Goal: Task Accomplishment & Management: Manage account settings

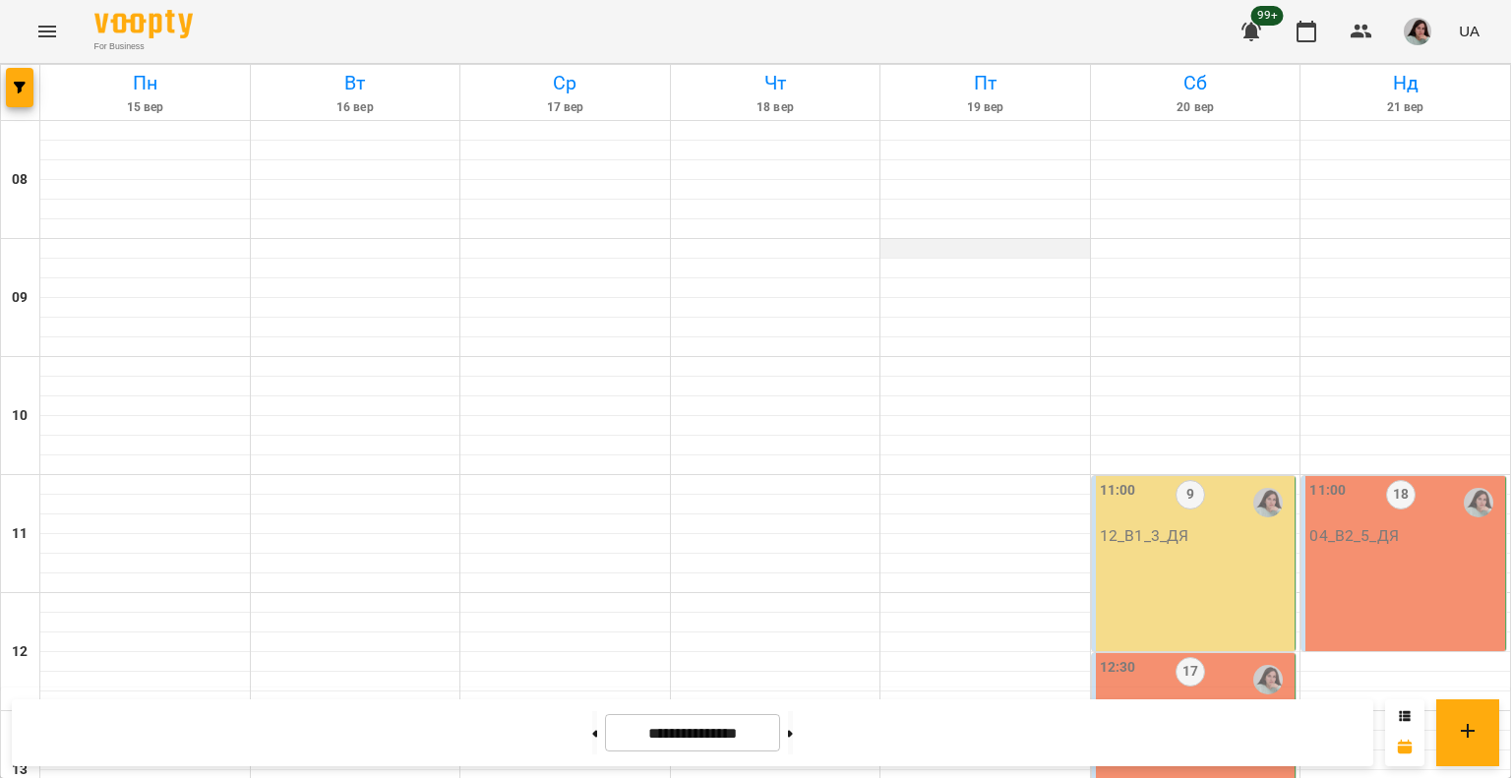
scroll to position [787, 0]
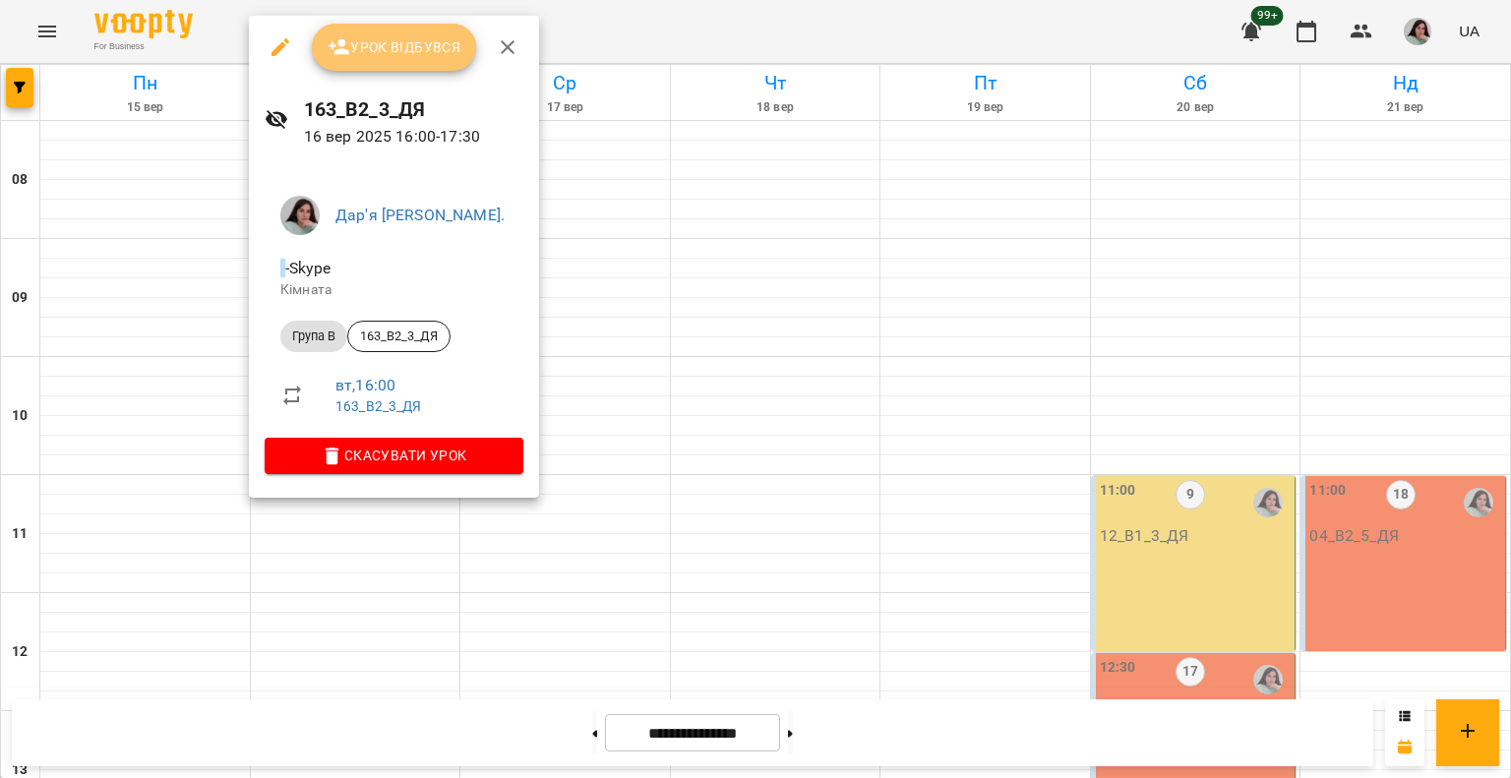
click at [361, 48] on span "Урок відбувся" at bounding box center [395, 47] width 134 height 24
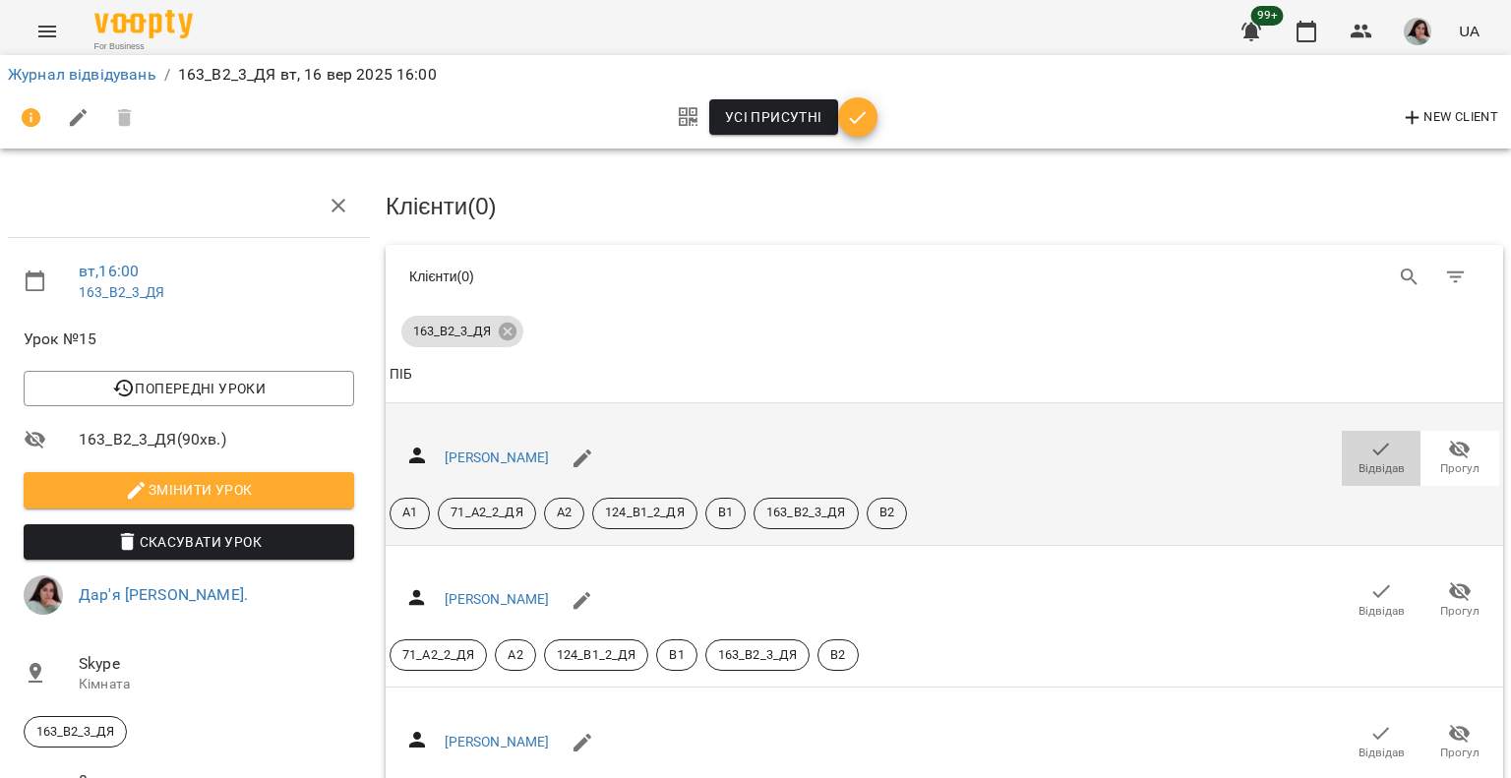
drag, startPoint x: 1380, startPoint y: 450, endPoint x: 1366, endPoint y: 364, distance: 87.6
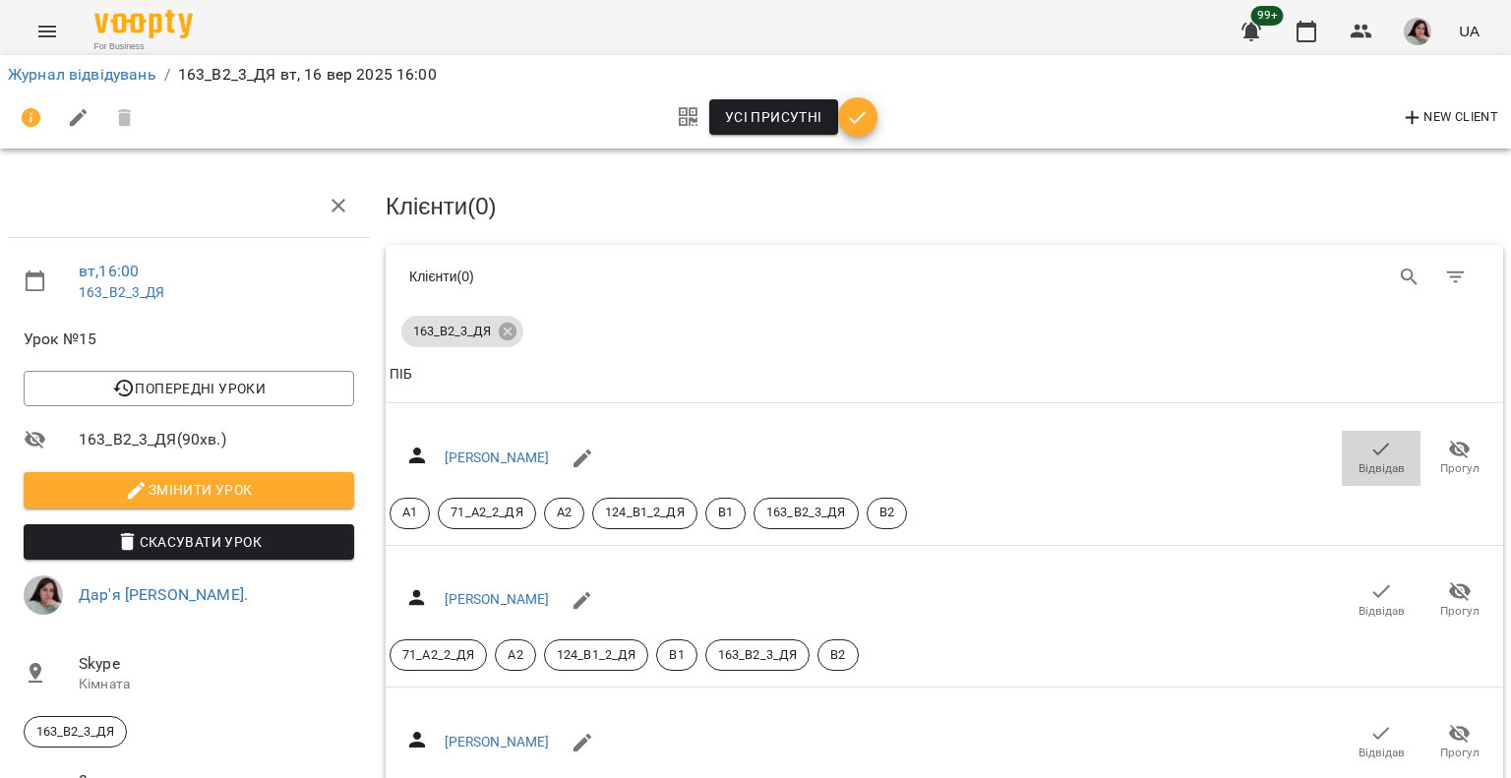
click at [1378, 450] on span "Відвідав" at bounding box center [1380, 457] width 55 height 39
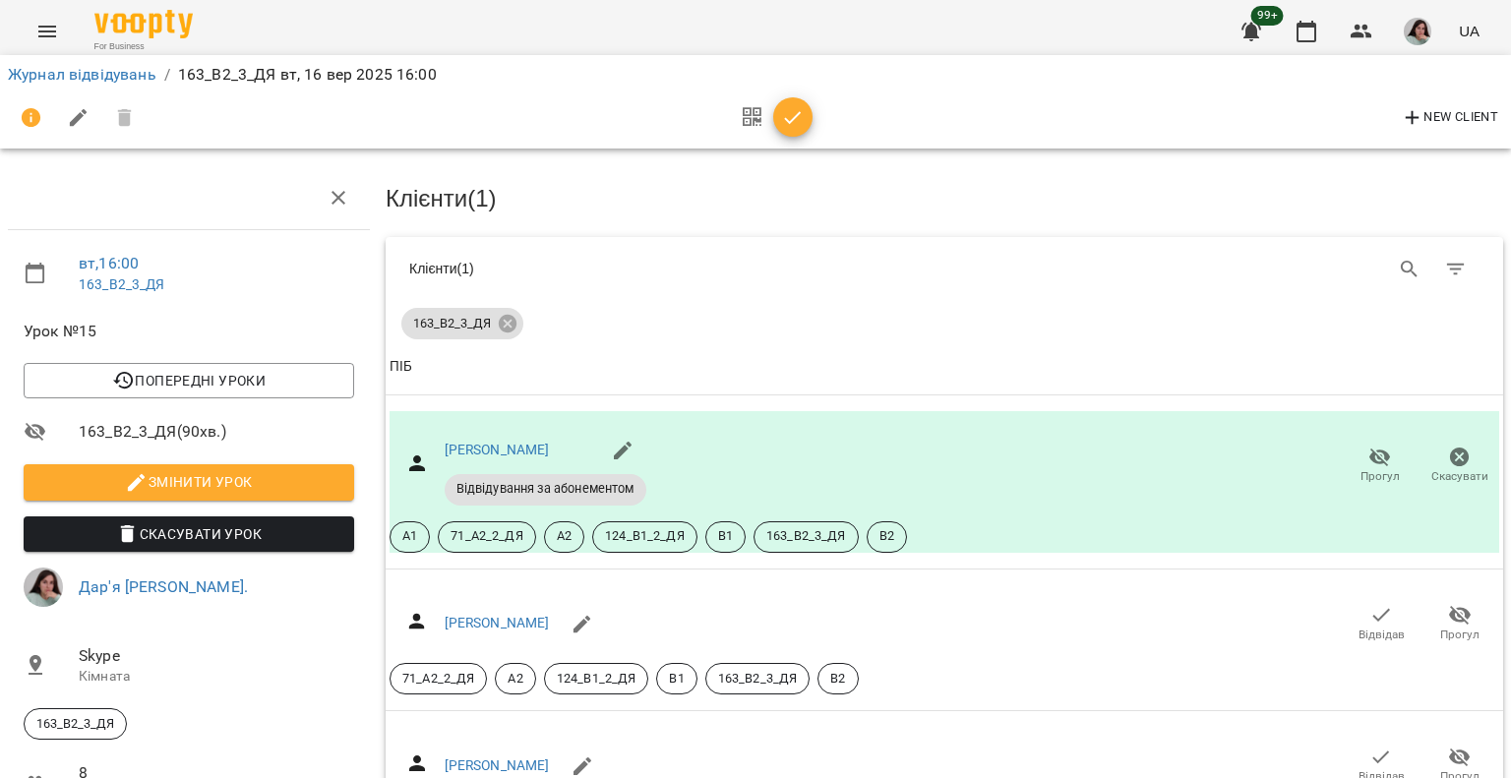
scroll to position [295, 0]
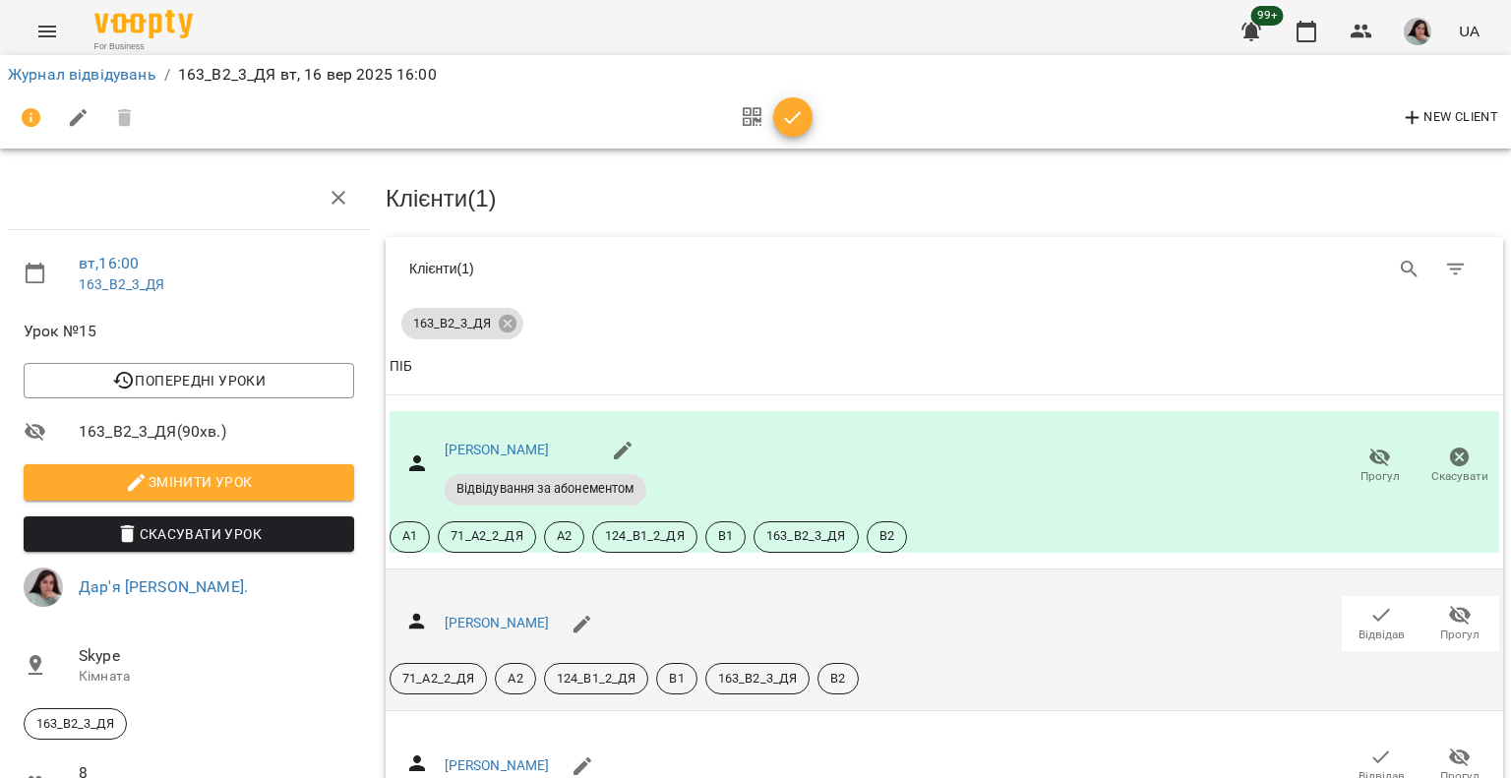
click at [1375, 603] on icon "button" at bounding box center [1381, 615] width 24 height 24
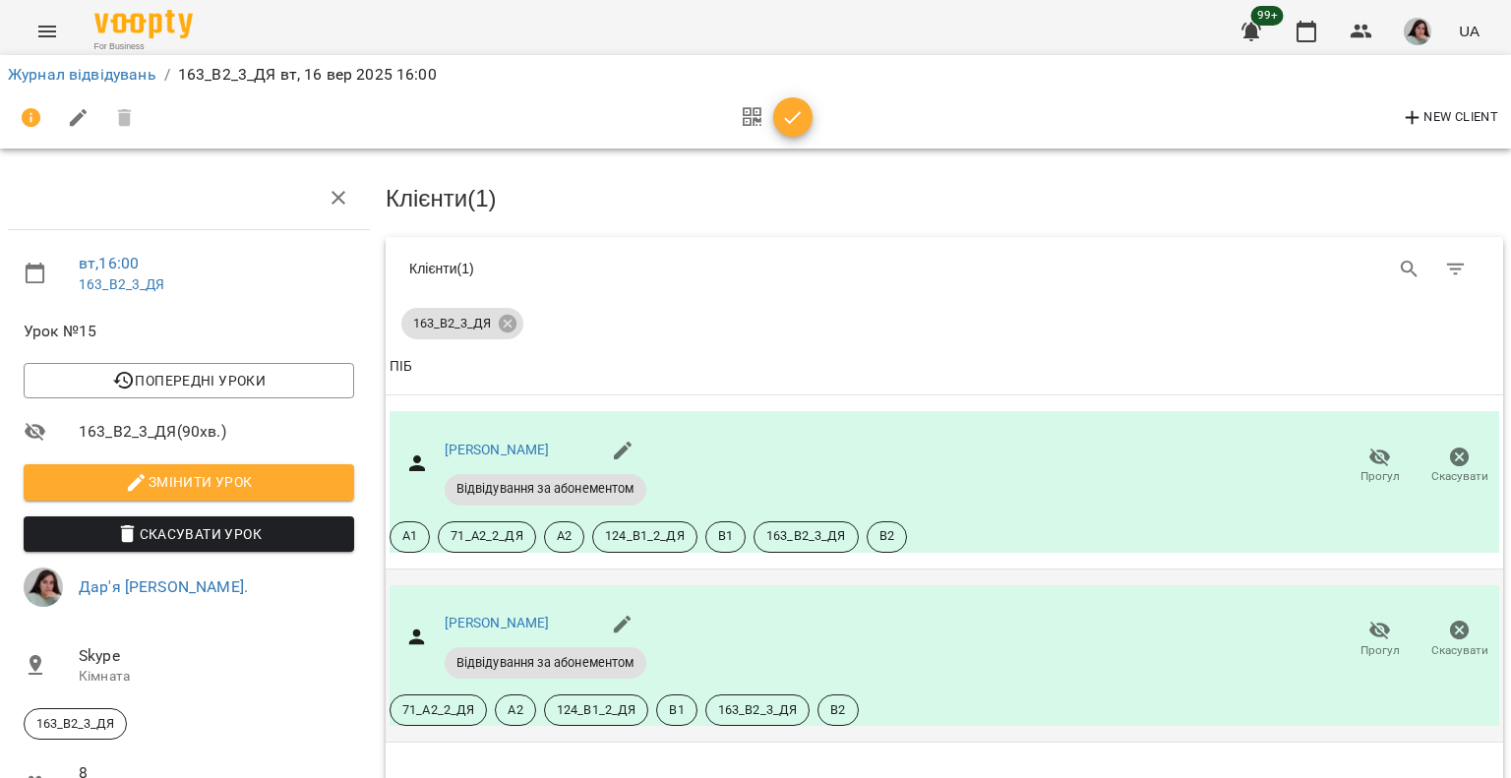
scroll to position [492, 0]
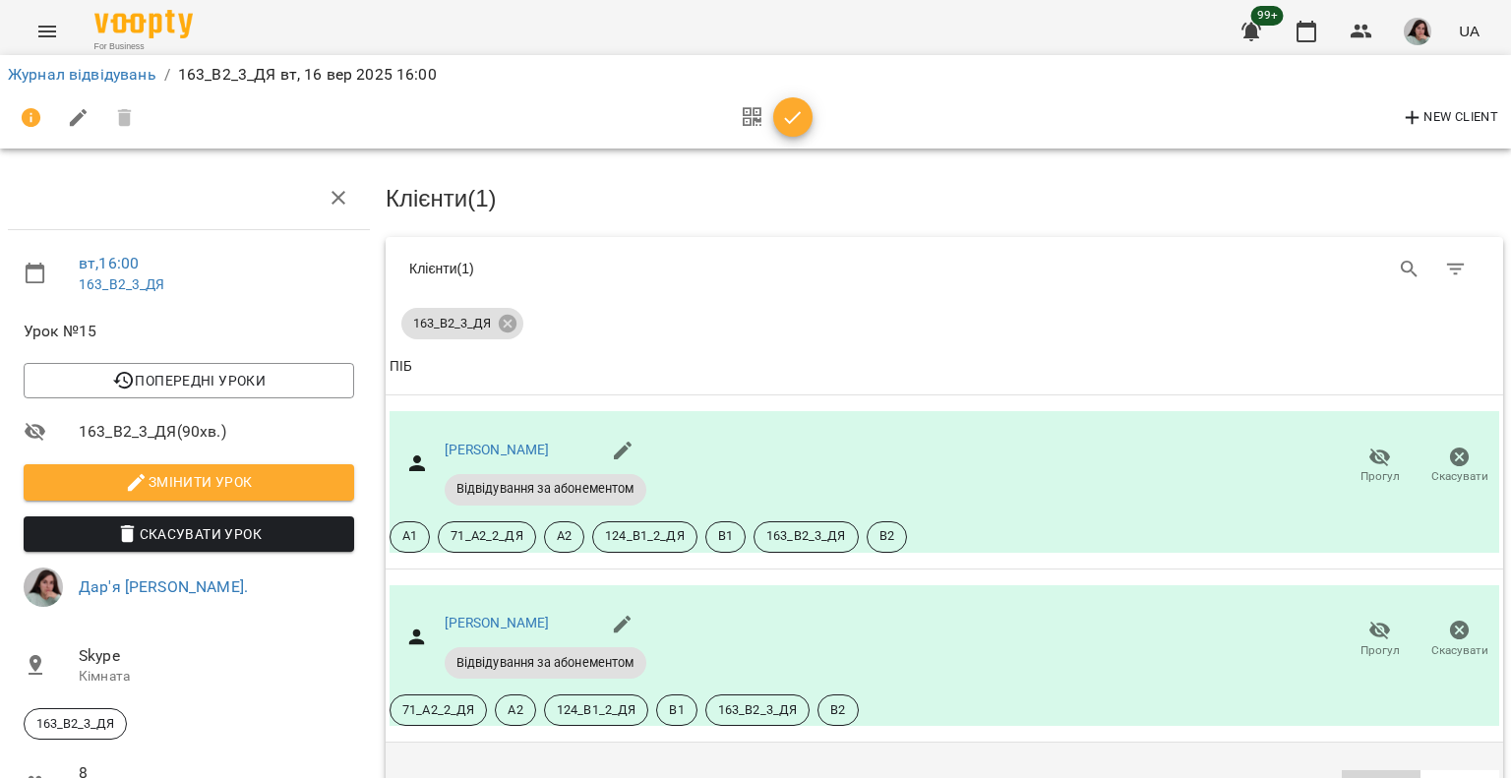
click at [1372, 777] on icon "button" at bounding box center [1381, 789] width 24 height 24
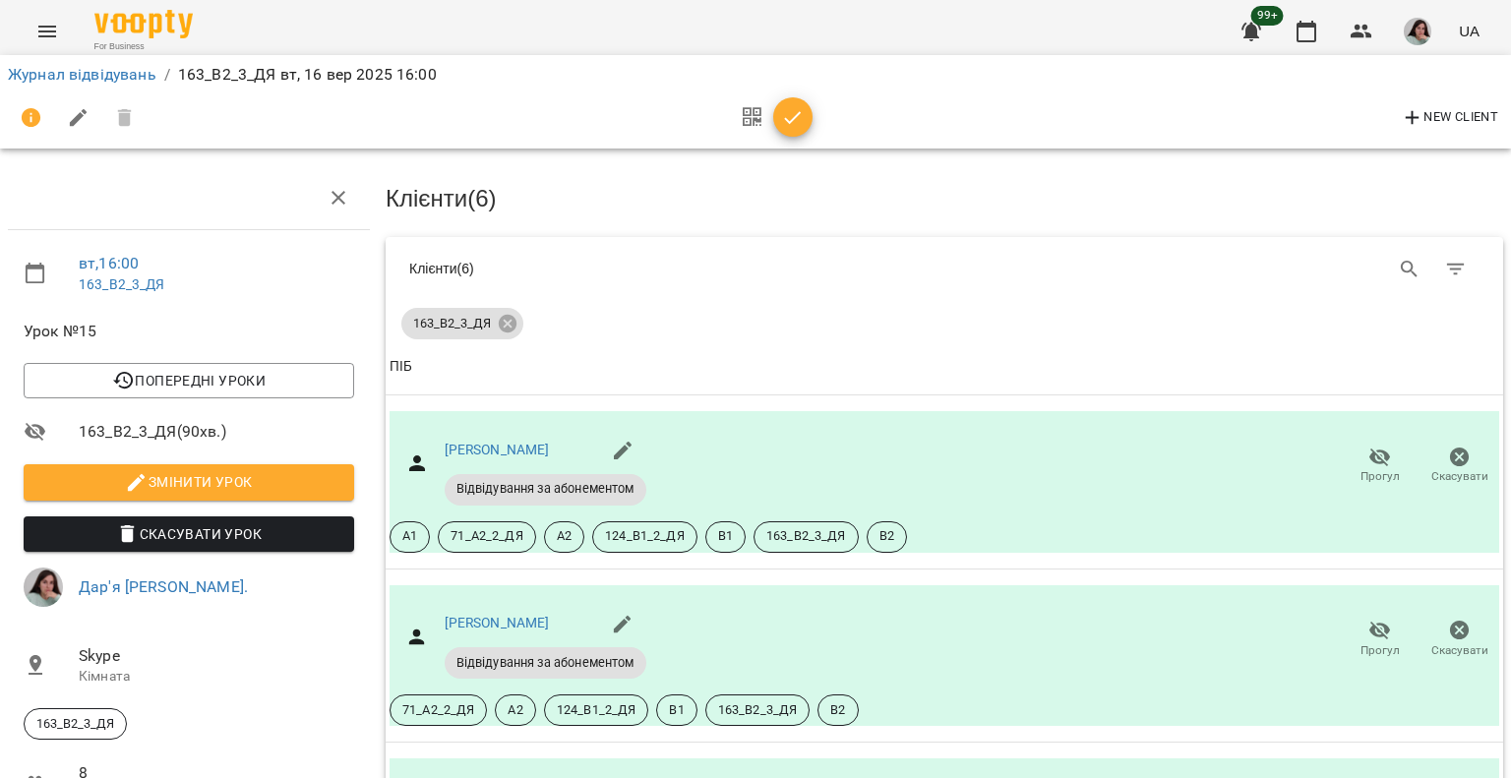
scroll to position [1029, 0]
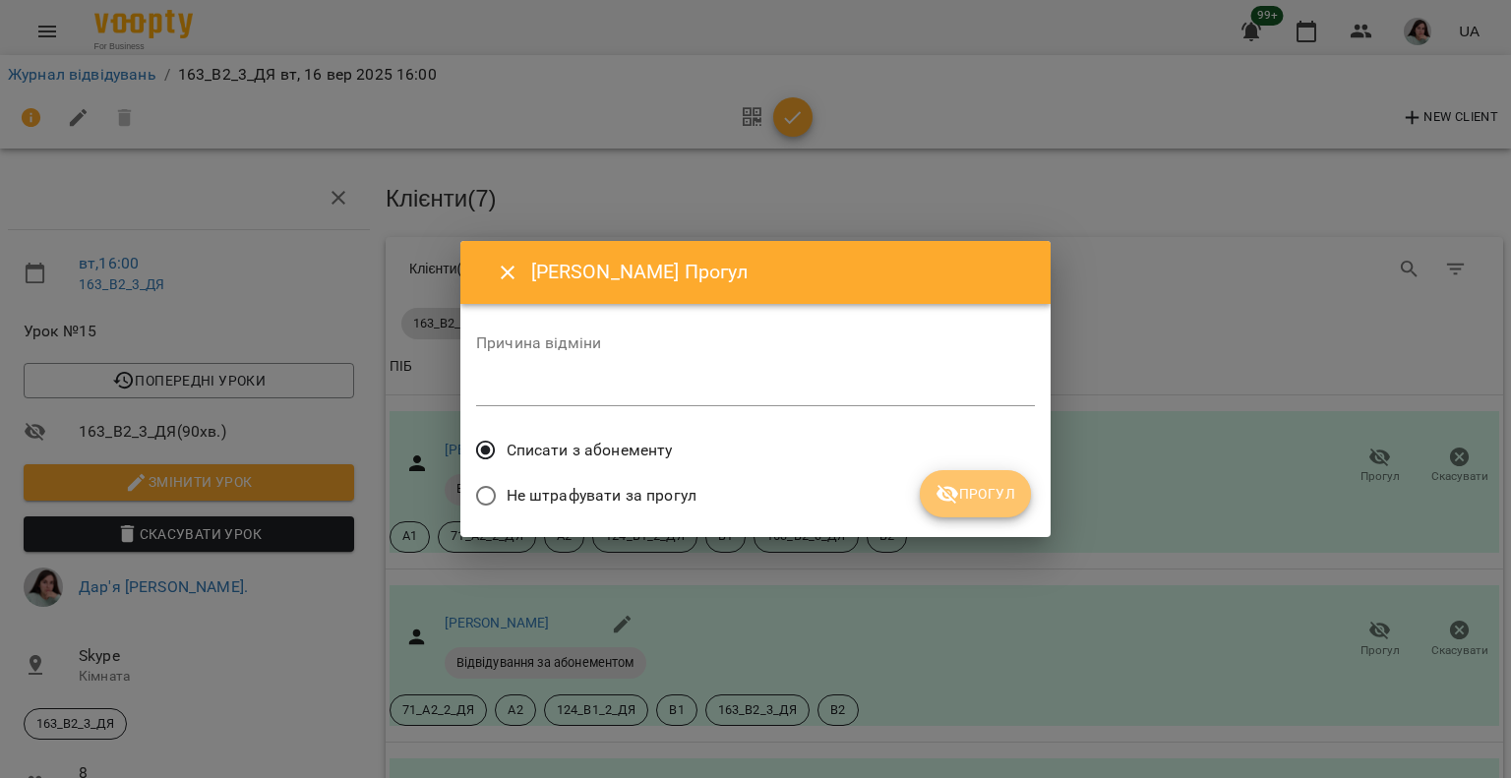
click at [968, 498] on span "Прогул" at bounding box center [975, 494] width 80 height 24
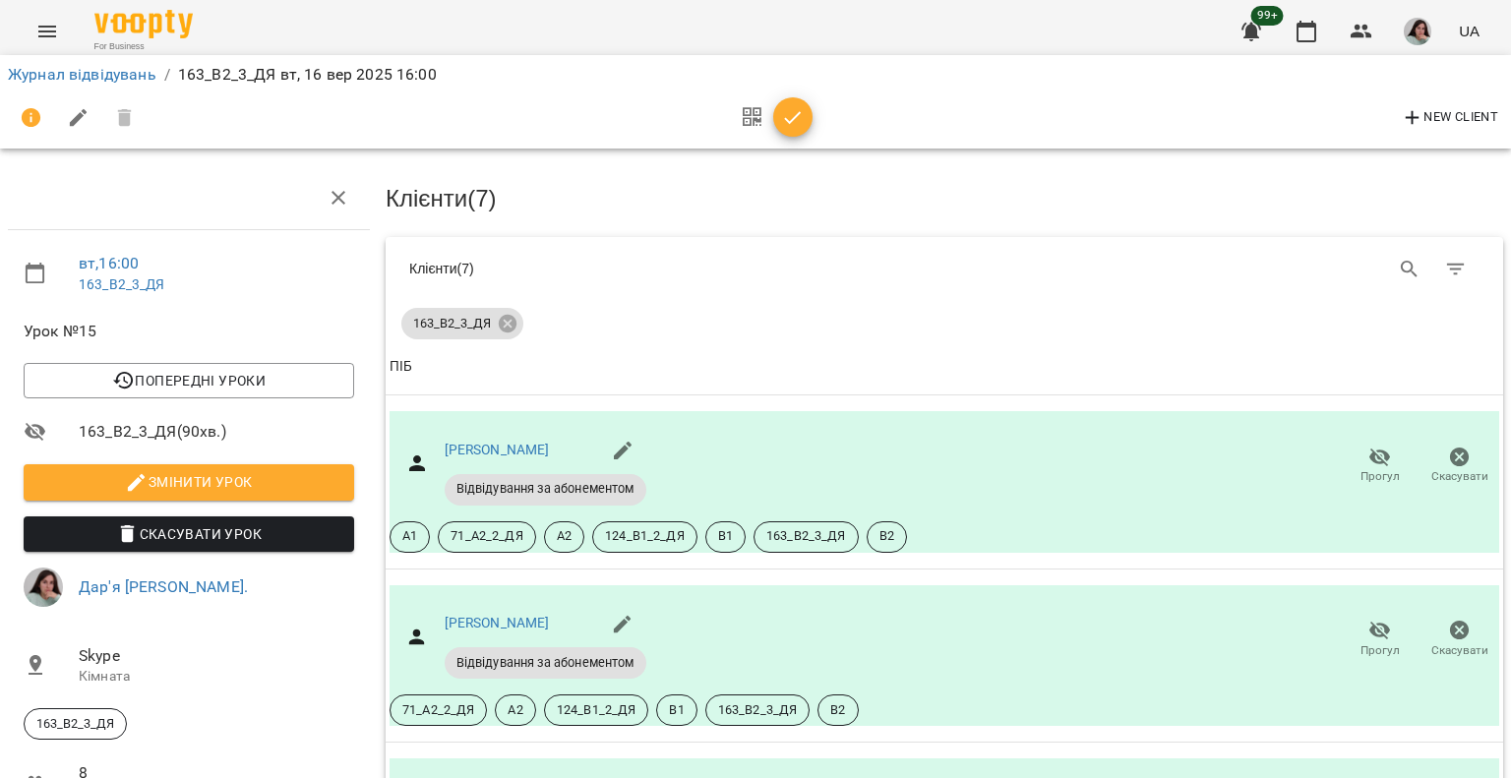
click at [799, 114] on icon "button" at bounding box center [793, 117] width 17 height 13
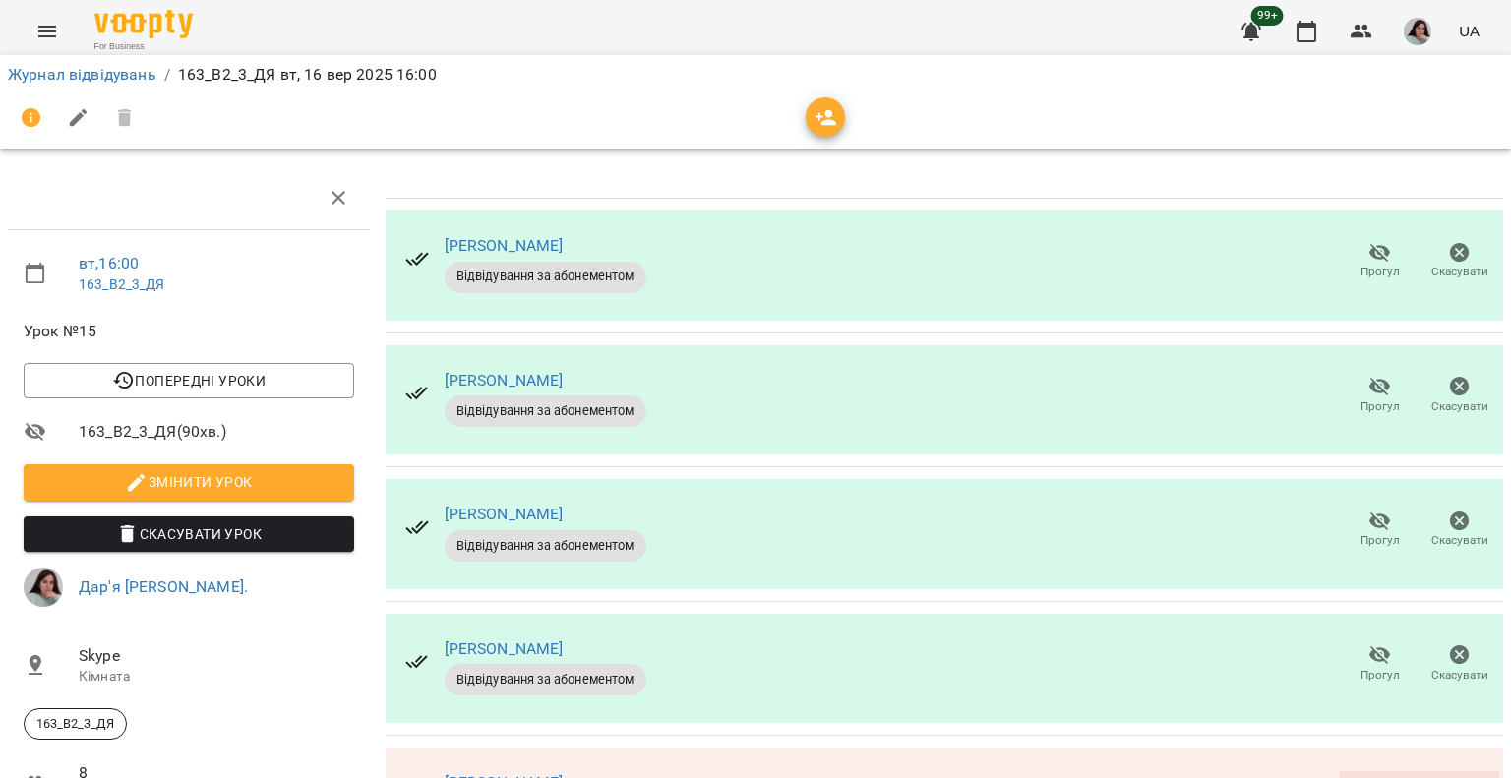
scroll to position [531, 0]
